Goal: Task Accomplishment & Management: Manage account settings

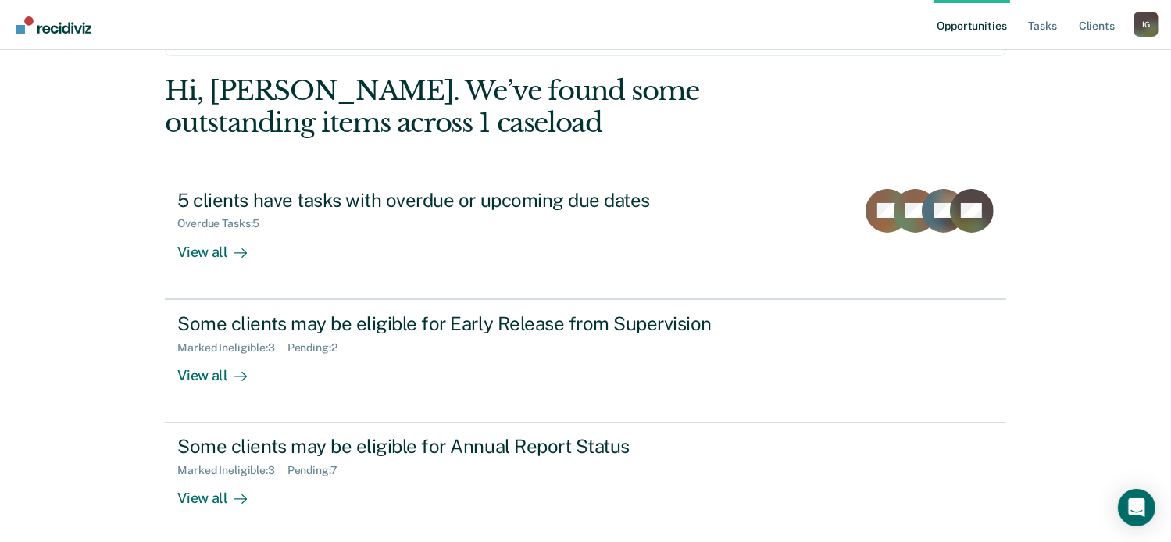
scroll to position [59, 0]
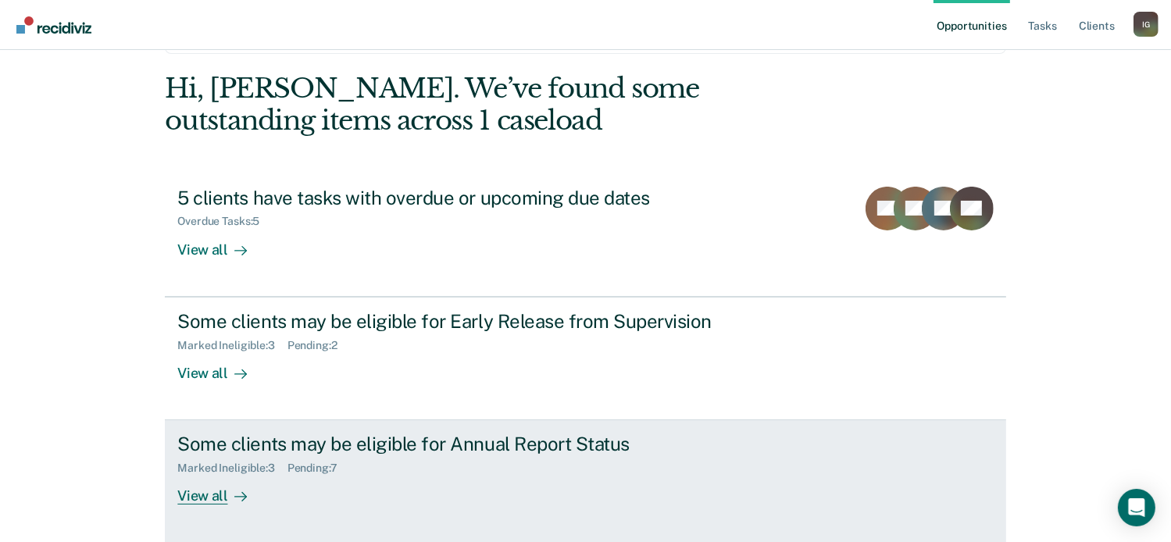
click at [516, 469] on div "Marked Ineligible : 3 Pending : 7" at bounding box center [451, 466] width 549 height 20
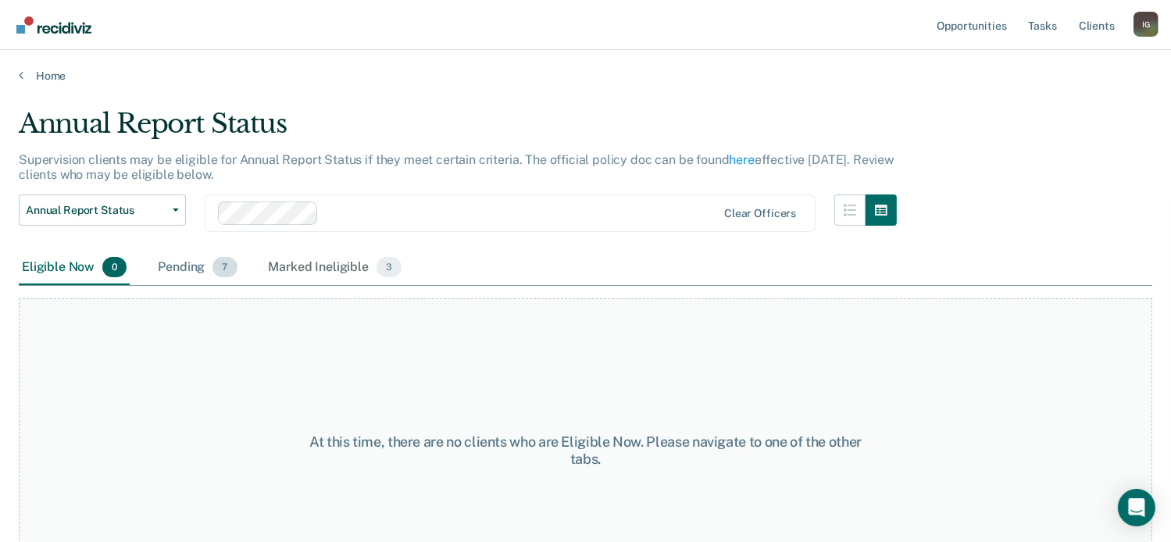
click at [229, 271] on span "7" at bounding box center [225, 267] width 24 height 20
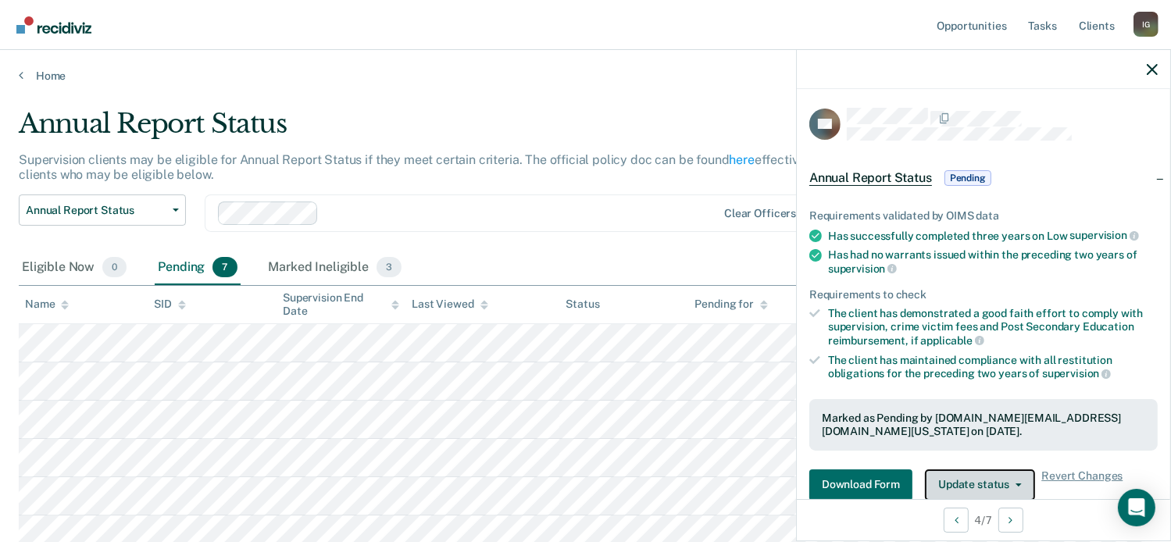
click at [1010, 476] on button "Update status" at bounding box center [980, 485] width 110 height 31
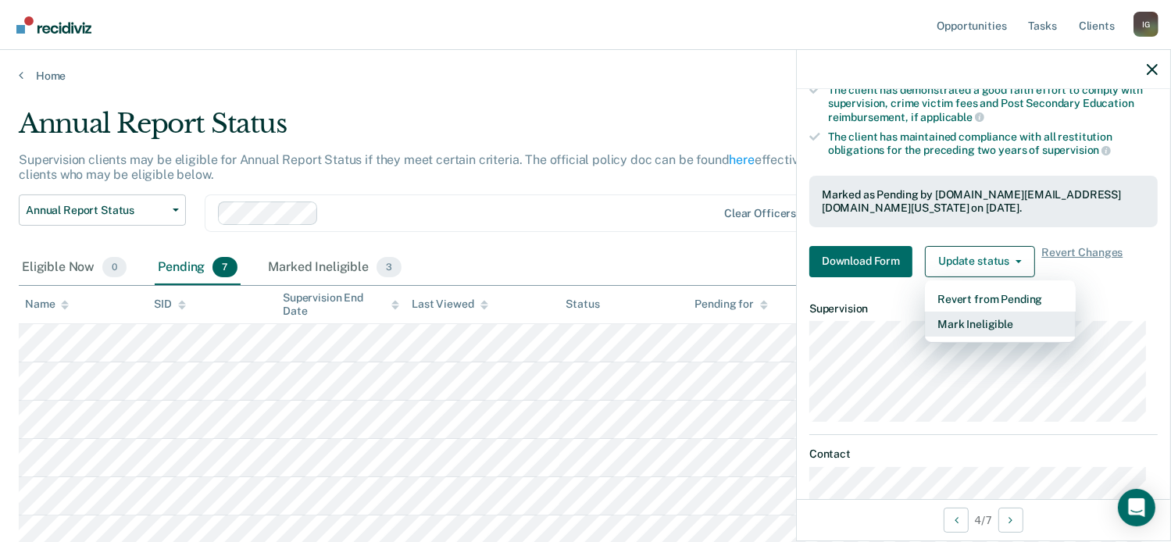
click at [957, 326] on button "Mark Ineligible" at bounding box center [1000, 324] width 151 height 25
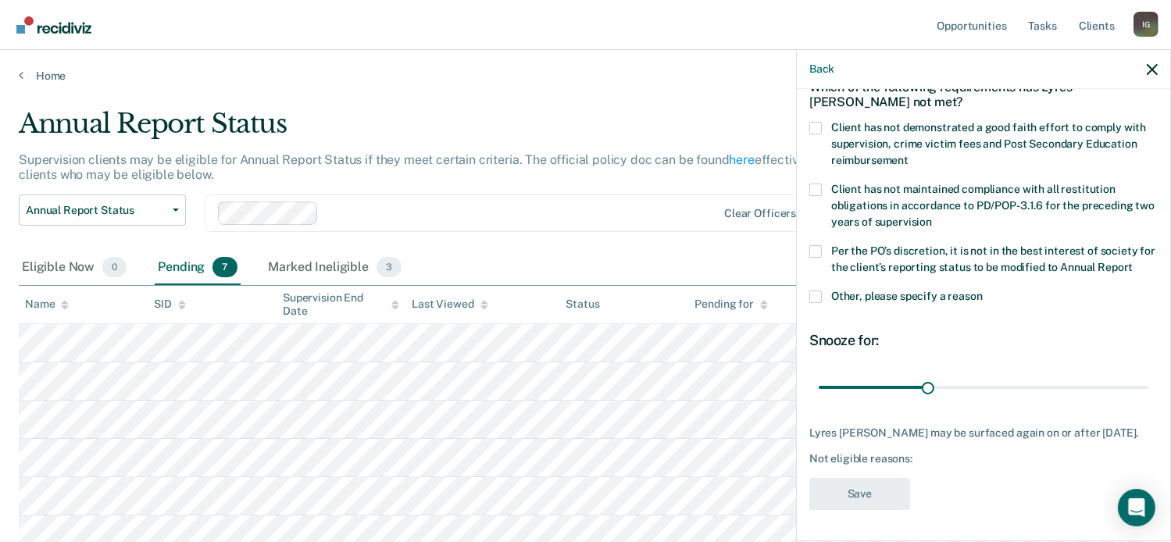
click at [825, 245] on label "Per the PO’s discretion, it is not in the best interest of society for the clie…" at bounding box center [984, 261] width 348 height 33
click at [1133, 262] on input "Per the PO’s discretion, it is not in the best interest of society for the clie…" at bounding box center [1133, 262] width 0 height 0
click at [815, 122] on span at bounding box center [816, 128] width 13 height 13
click at [909, 155] on input "Client has not demonstrated a good faith effort to comply with supervision, cri…" at bounding box center [909, 155] width 0 height 0
click at [865, 495] on button "Save" at bounding box center [860, 494] width 101 height 32
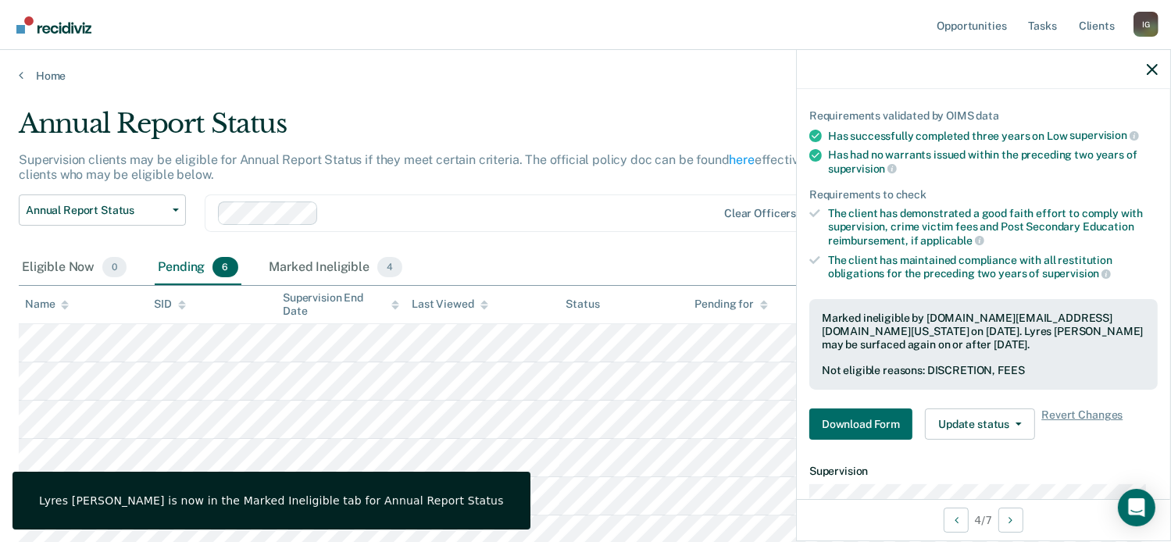
click at [568, 177] on div "Supervision clients may be eligible for Annual Report Status if they meet certa…" at bounding box center [458, 173] width 878 height 42
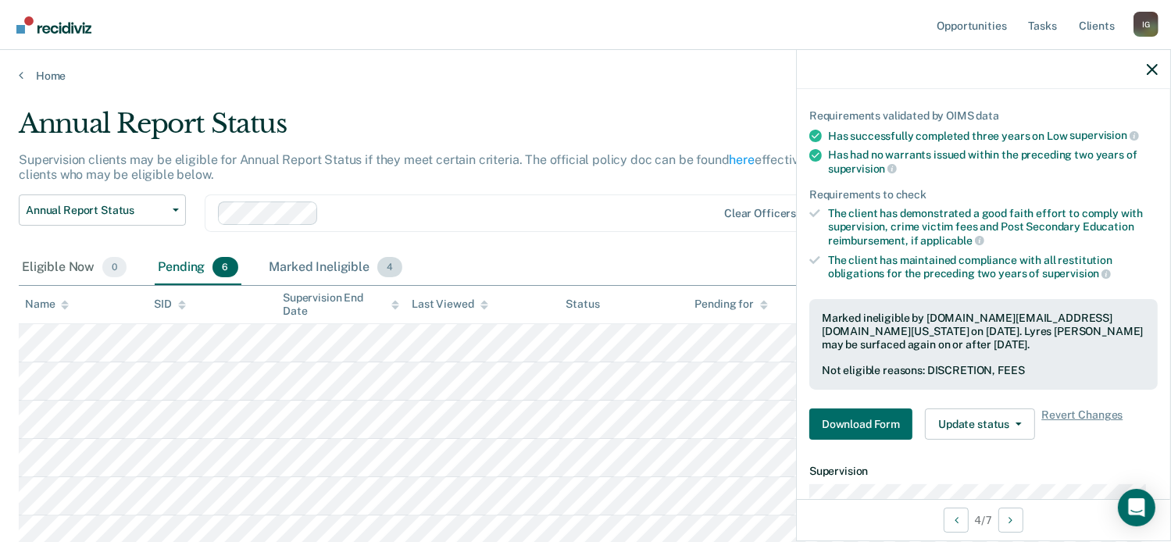
click at [338, 273] on div "Marked Ineligible 4" at bounding box center [336, 268] width 140 height 34
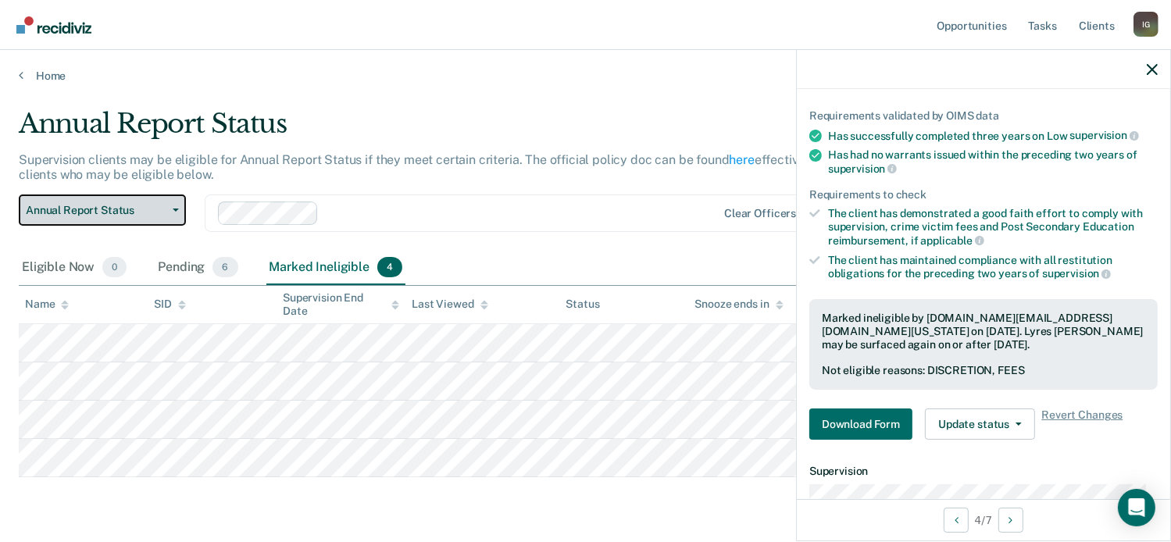
click at [116, 215] on span "Annual Report Status" at bounding box center [96, 210] width 141 height 13
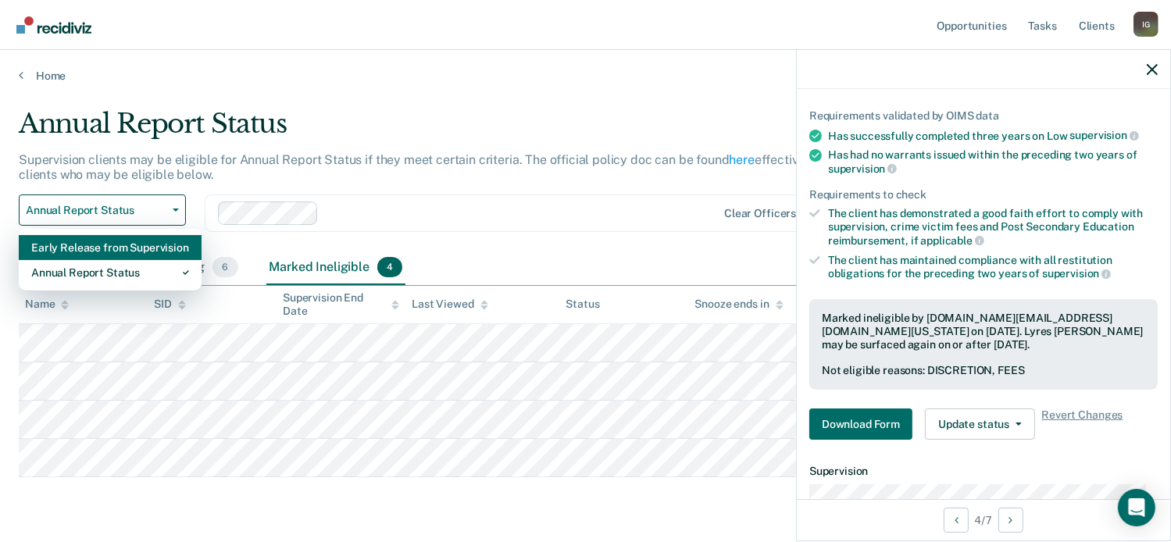
click at [136, 248] on div "Early Release from Supervision" at bounding box center [110, 247] width 158 height 25
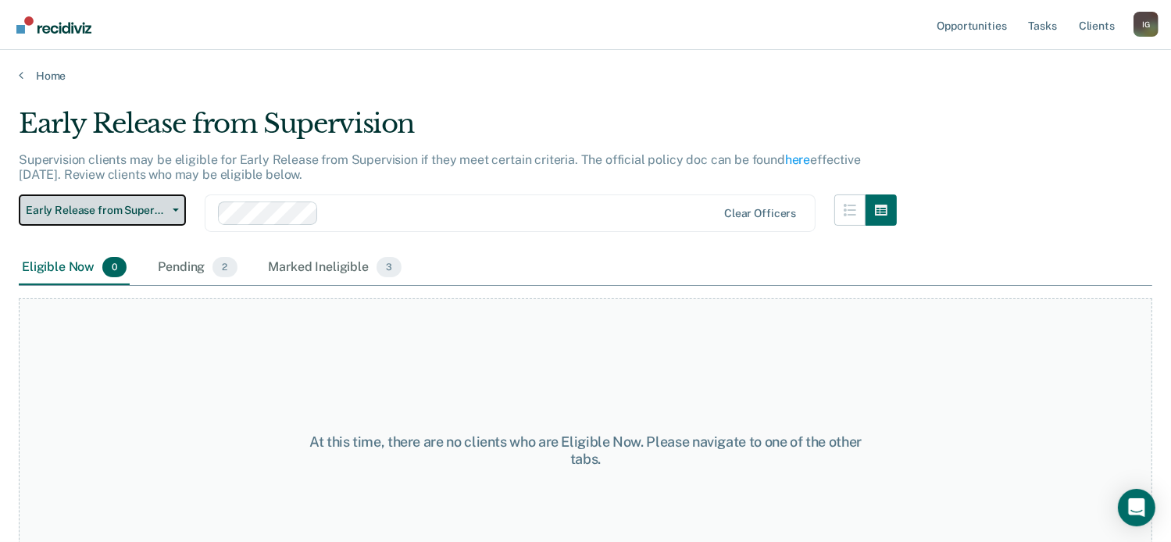
click at [164, 216] on span "Early Release from Supervision" at bounding box center [96, 210] width 141 height 13
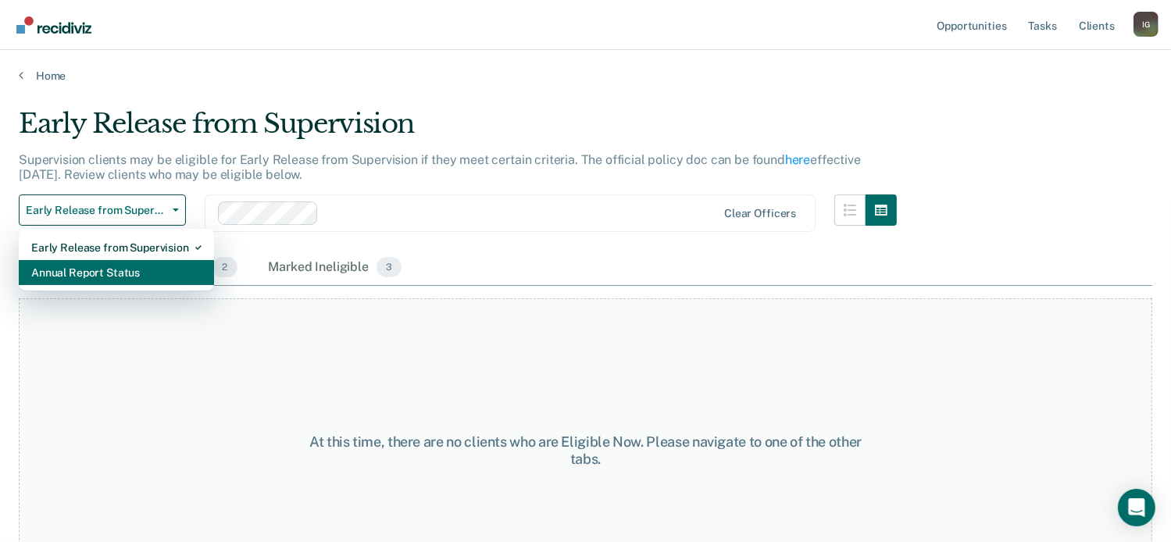
click at [173, 273] on div "Annual Report Status" at bounding box center [116, 272] width 170 height 25
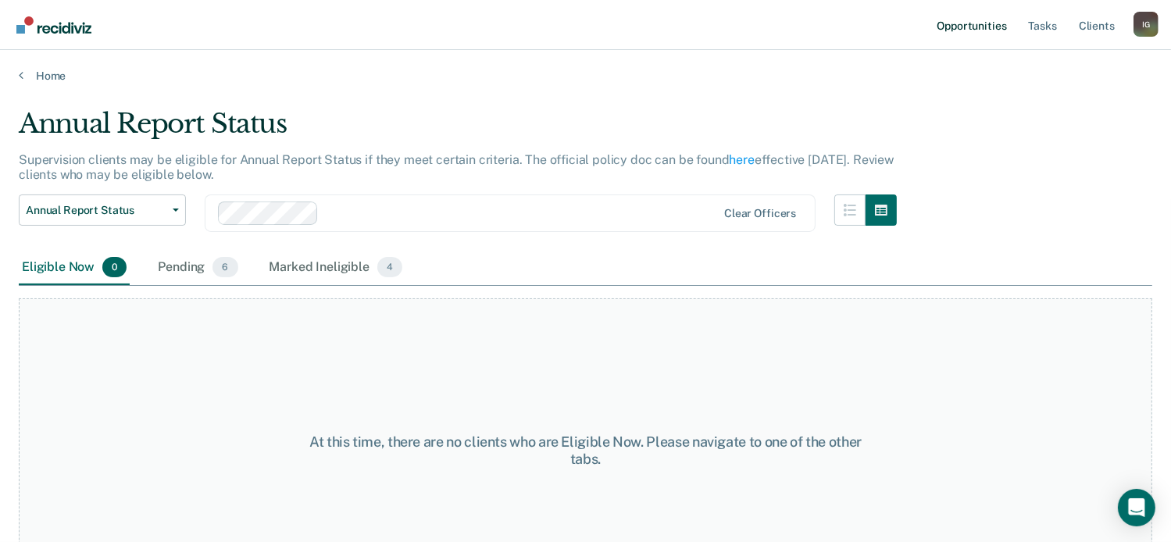
click at [985, 31] on link "Opportunities" at bounding box center [972, 25] width 76 height 50
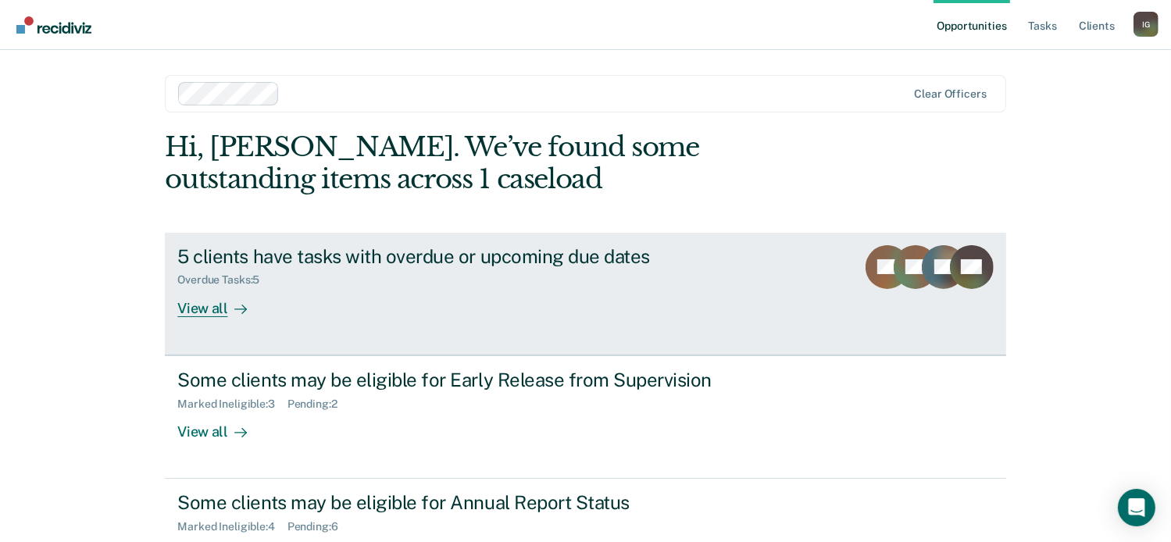
click at [663, 307] on div "5 clients have tasks with overdue or upcoming due dates Overdue Tasks : 5 View …" at bounding box center [470, 281] width 586 height 72
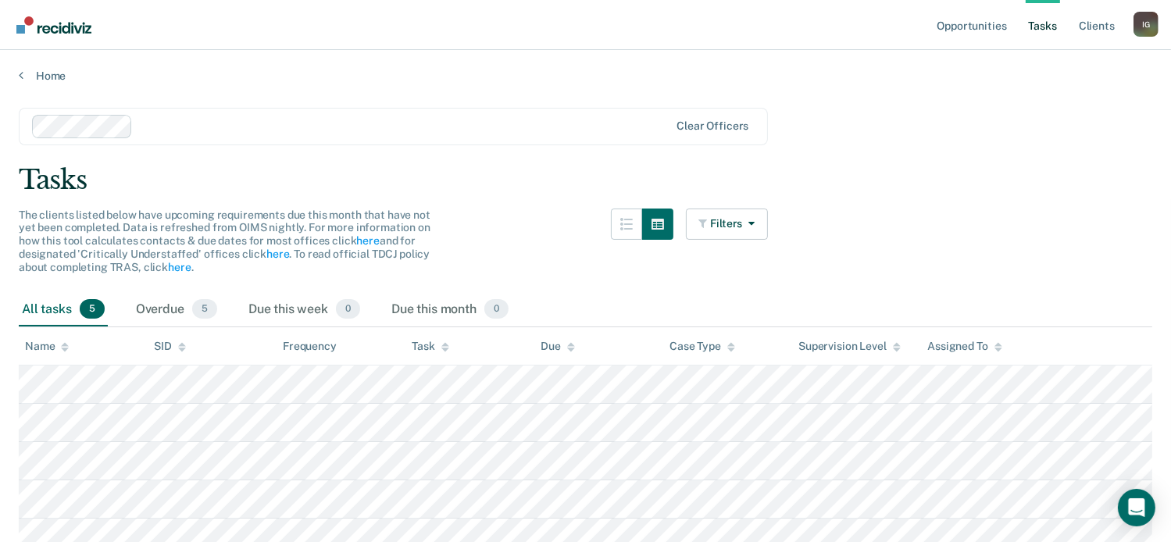
scroll to position [76, 0]
